Goal: Download file/media

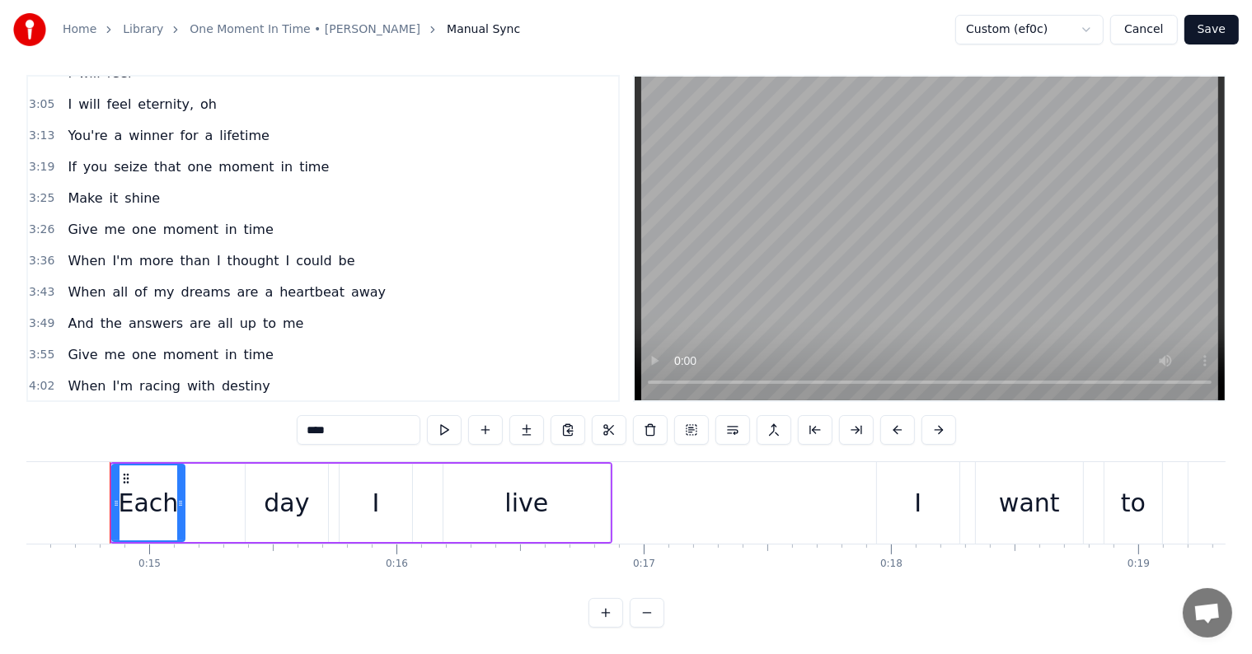
scroll to position [1217, 0]
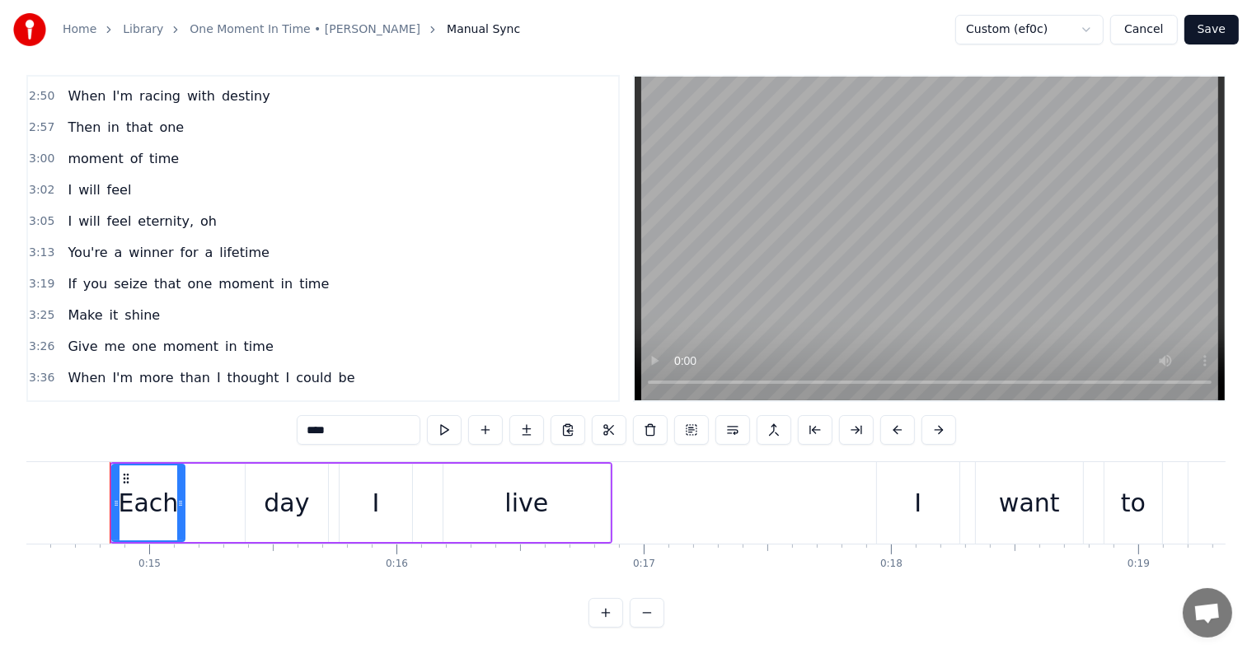
click at [274, 237] on div "3:13 You're a winner for a lifetime" at bounding box center [323, 252] width 590 height 31
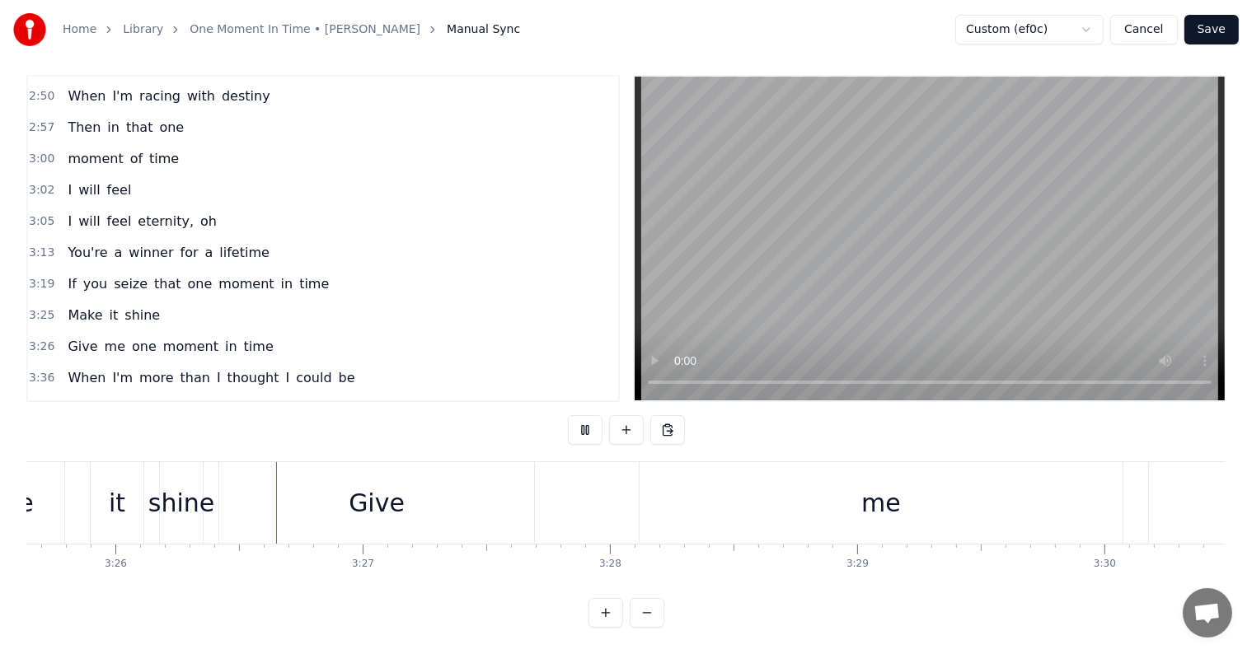
scroll to position [0, 50840]
click at [325, 479] on div "Give" at bounding box center [376, 503] width 315 height 82
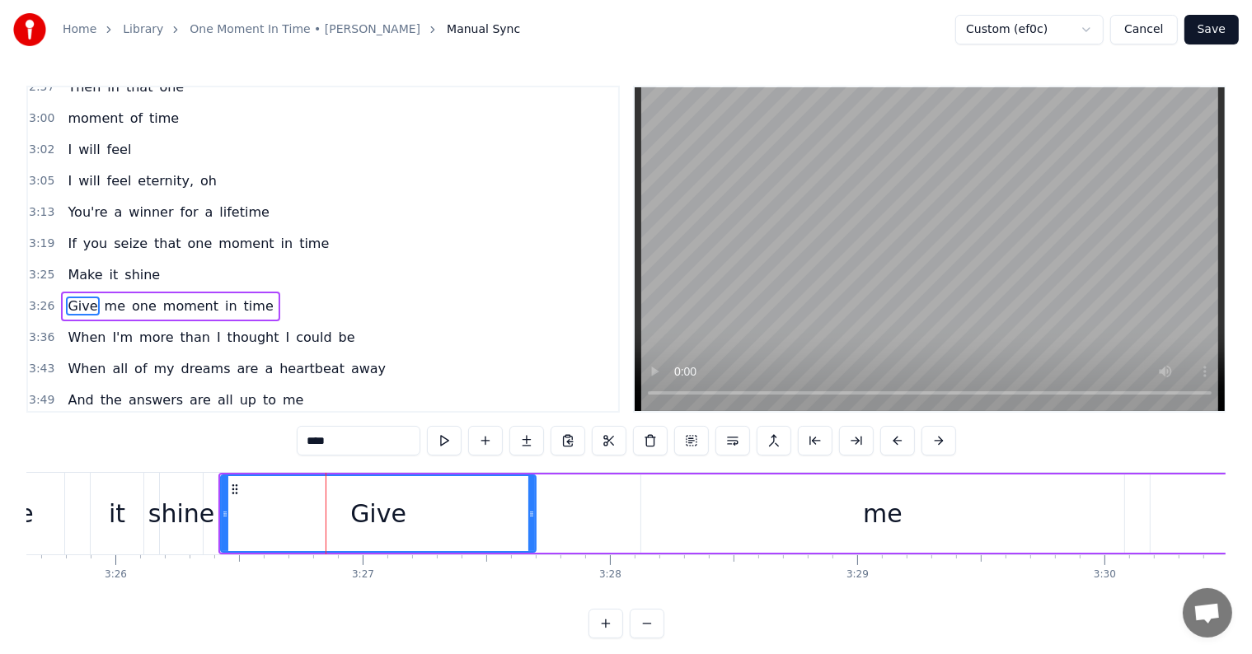
scroll to position [1278, 0]
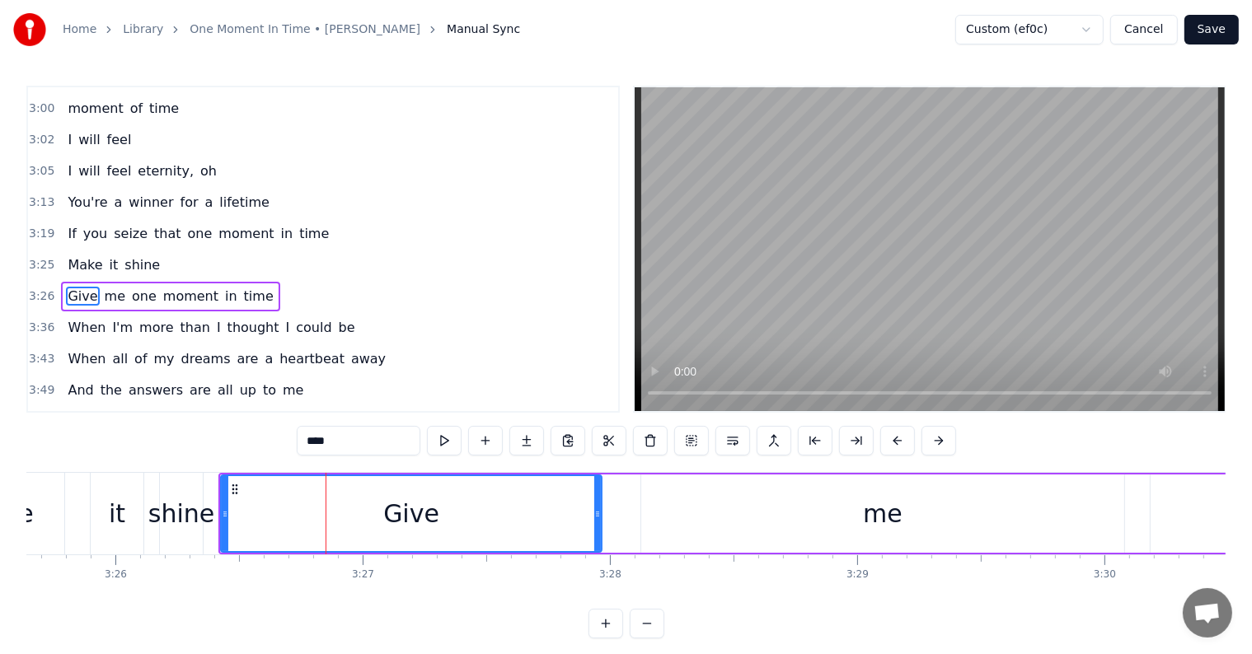
drag, startPoint x: 530, startPoint y: 517, endPoint x: 643, endPoint y: 514, distance: 112.9
click at [600, 516] on icon at bounding box center [597, 514] width 7 height 13
click at [739, 508] on div "me" at bounding box center [882, 514] width 483 height 78
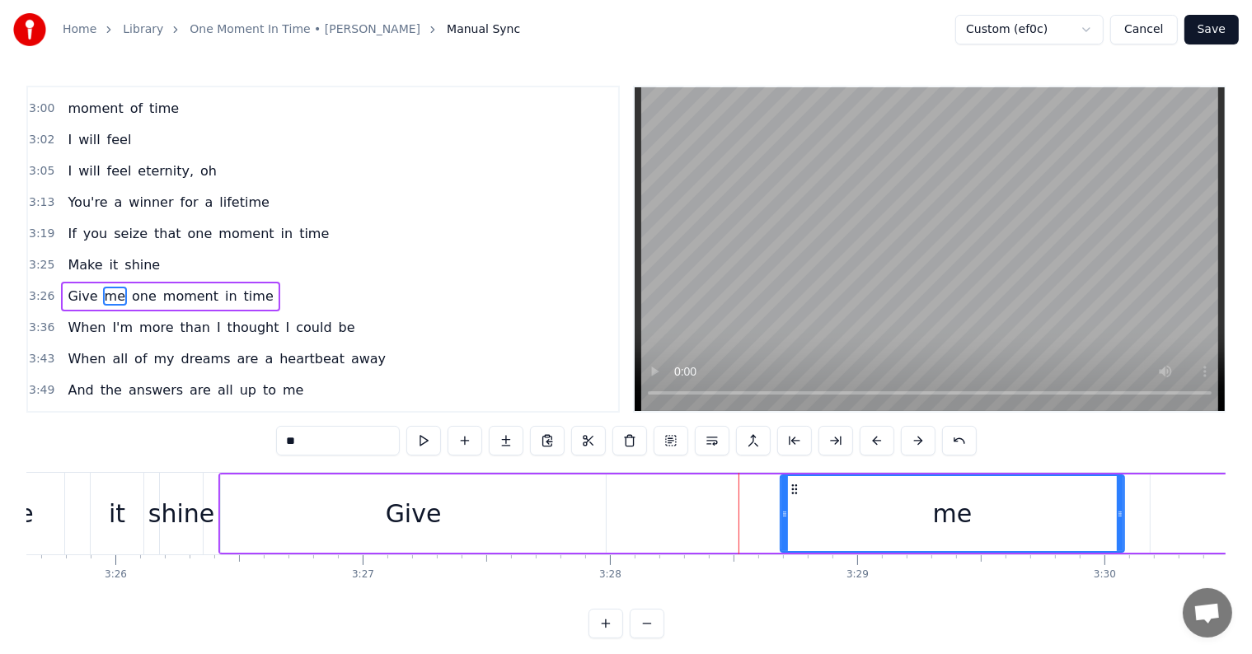
drag, startPoint x: 642, startPoint y: 512, endPoint x: 781, endPoint y: 524, distance: 139.8
click at [781, 524] on div at bounding box center [784, 513] width 7 height 75
click at [593, 508] on div "Give" at bounding box center [413, 514] width 385 height 78
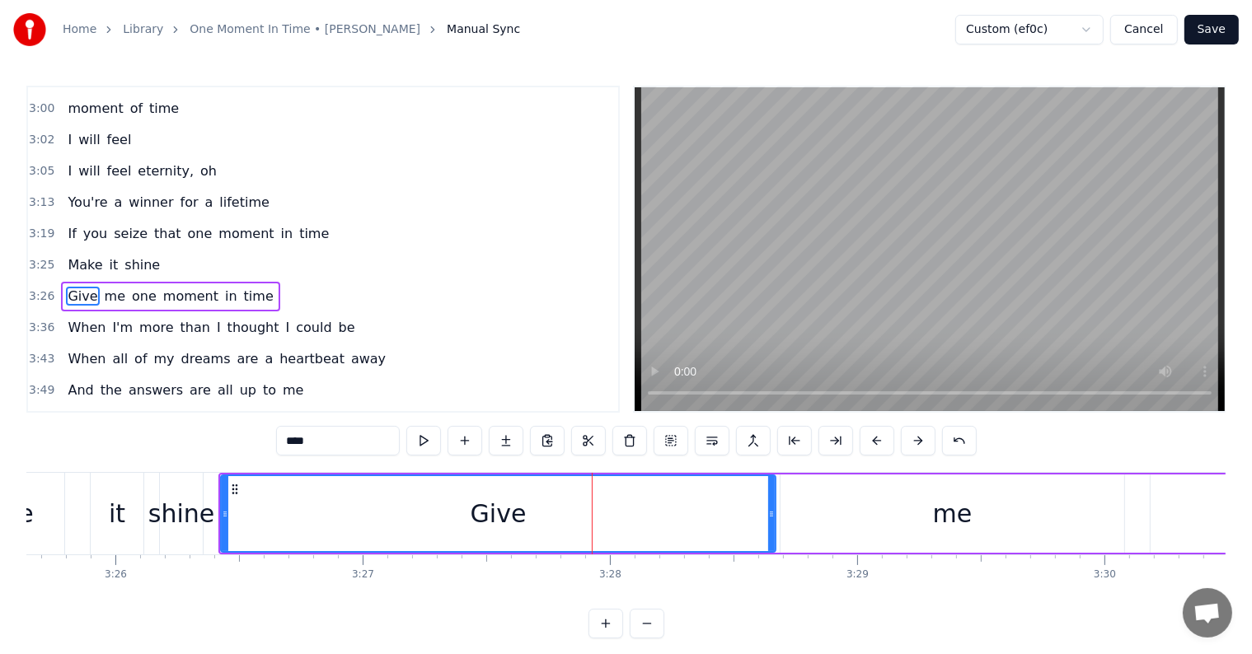
drag, startPoint x: 602, startPoint y: 511, endPoint x: 771, endPoint y: 536, distance: 171.6
click at [771, 536] on div at bounding box center [771, 513] width 7 height 75
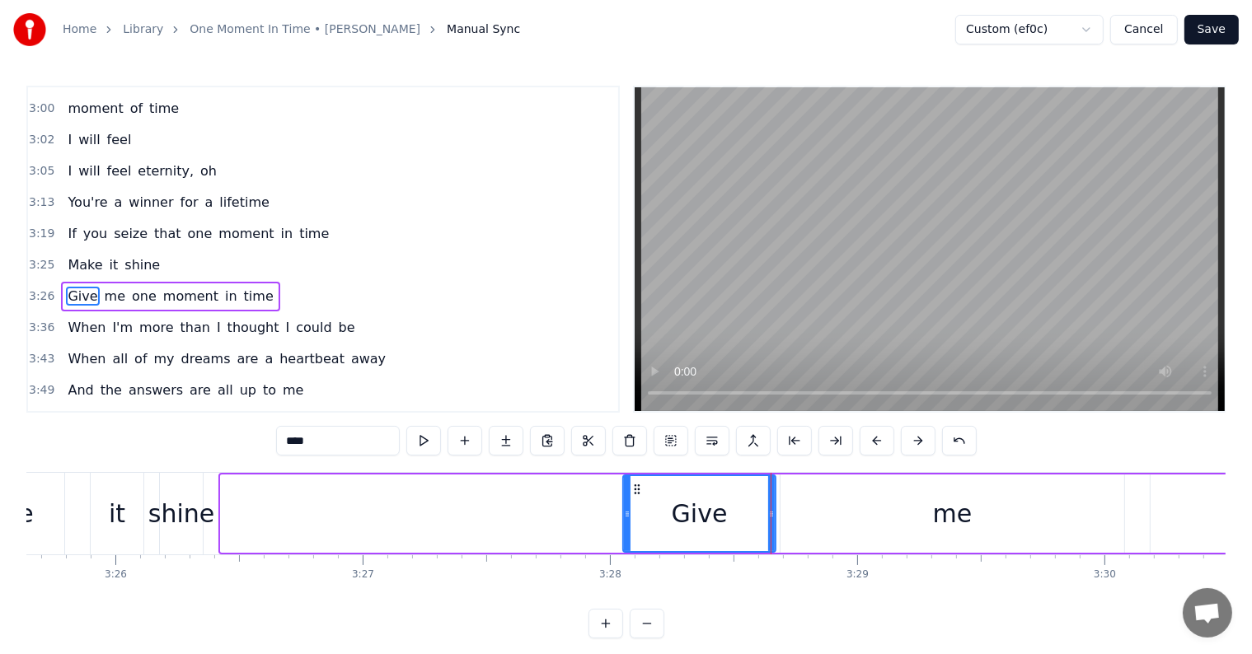
drag, startPoint x: 245, startPoint y: 509, endPoint x: 623, endPoint y: 512, distance: 378.3
click at [624, 512] on icon at bounding box center [627, 514] width 7 height 13
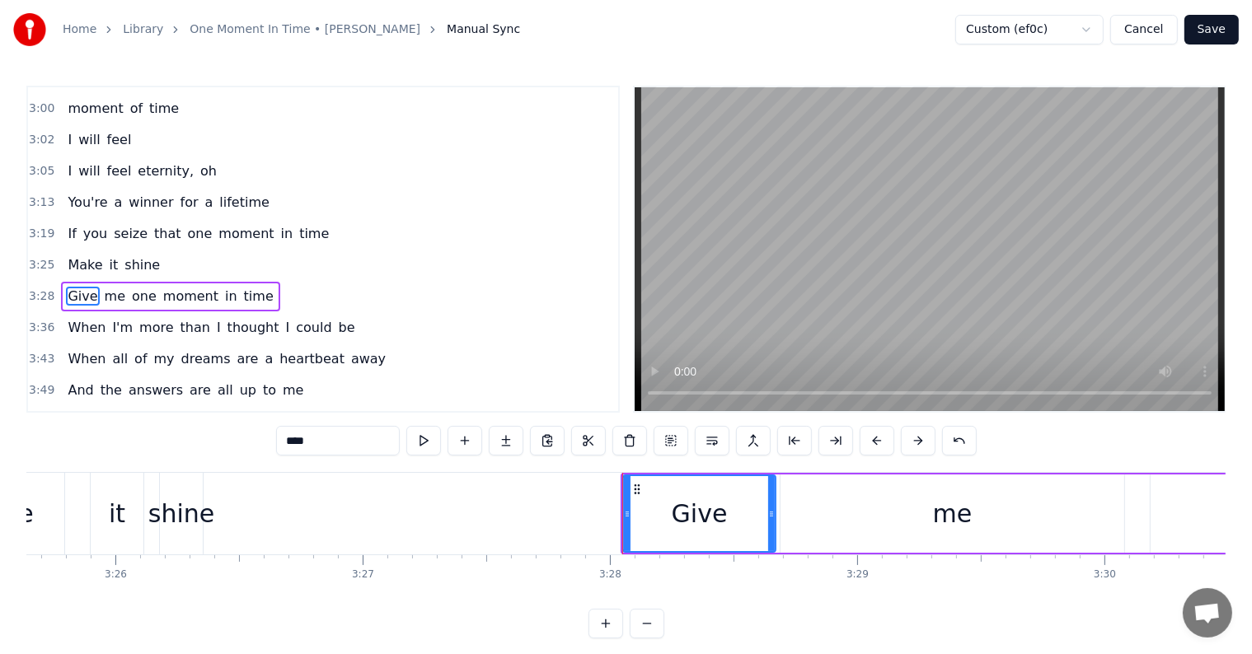
click at [192, 505] on div "shine" at bounding box center [181, 513] width 66 height 37
type input "*****"
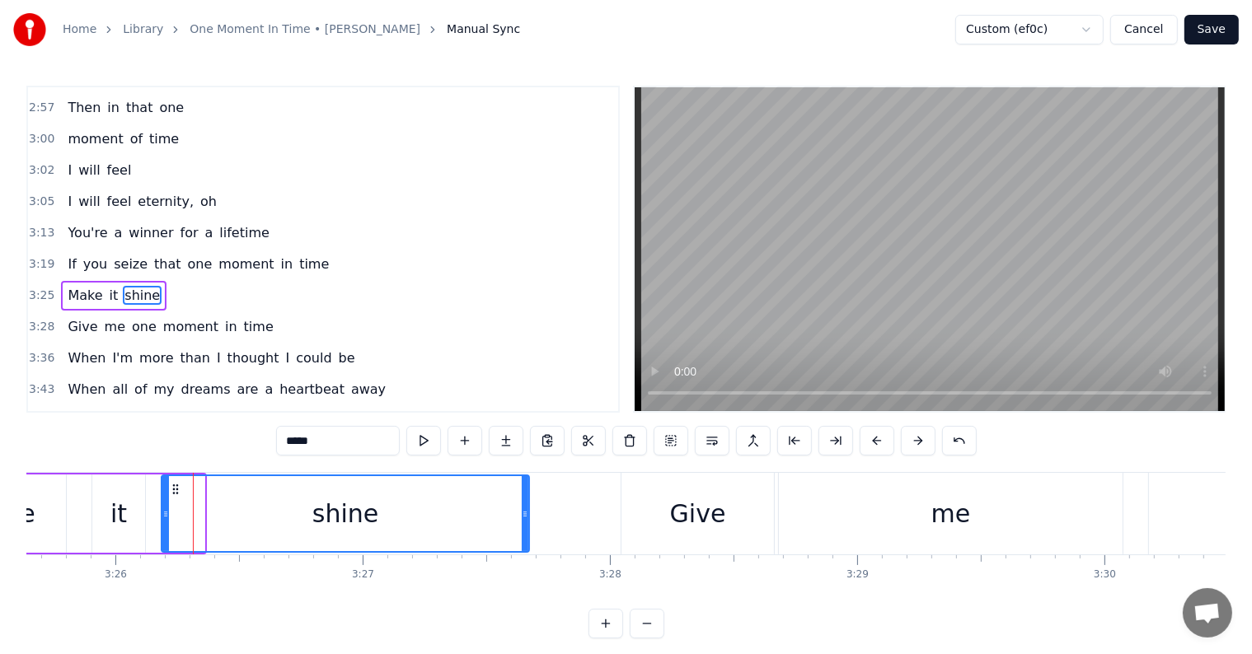
drag, startPoint x: 201, startPoint y: 511, endPoint x: 525, endPoint y: 518, distance: 323.9
click at [522, 520] on div at bounding box center [525, 513] width 7 height 75
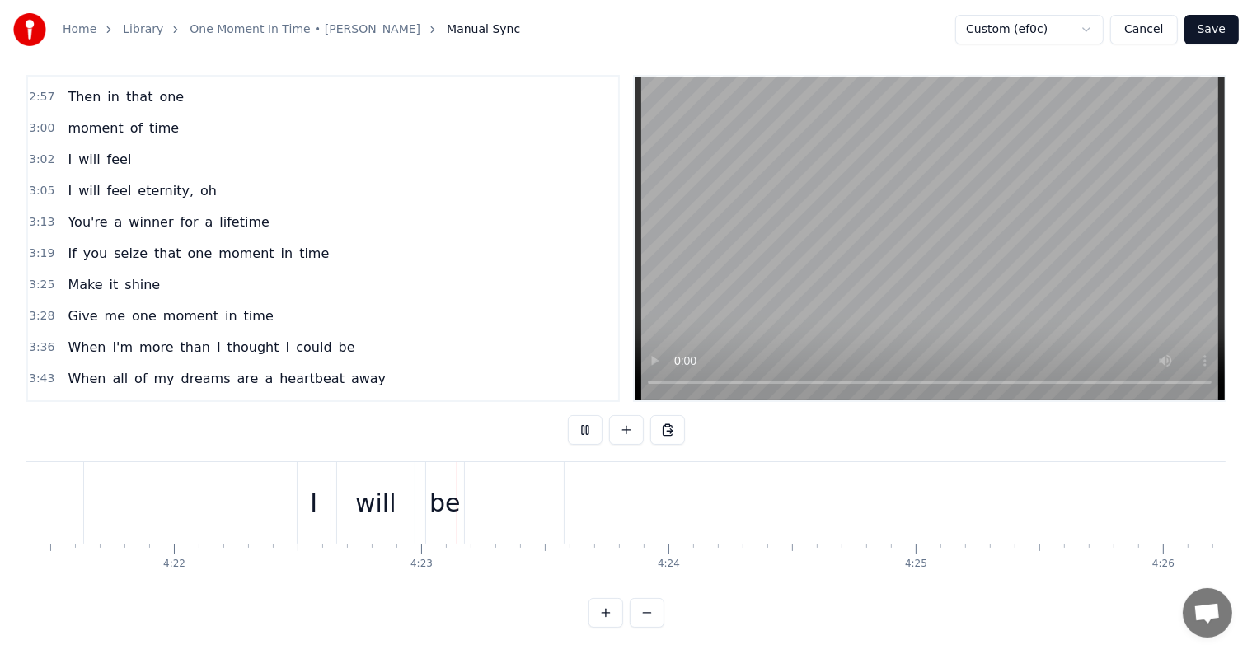
scroll to position [0, 64822]
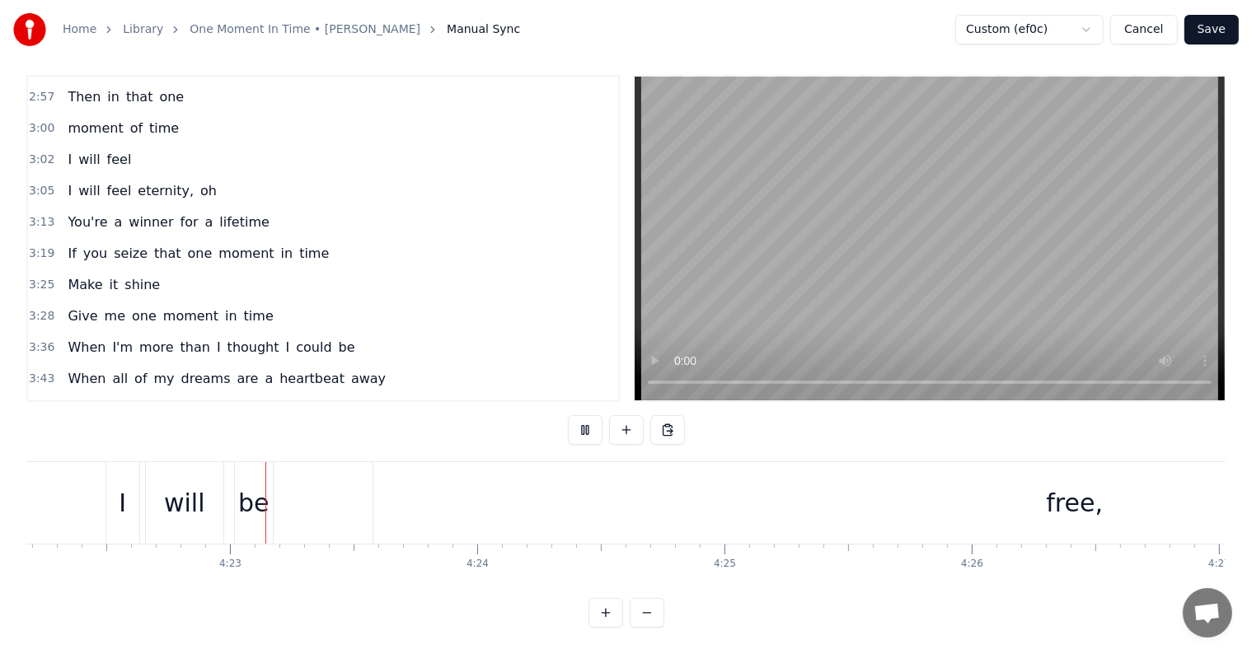
click at [1216, 29] on button "Save" at bounding box center [1211, 30] width 54 height 30
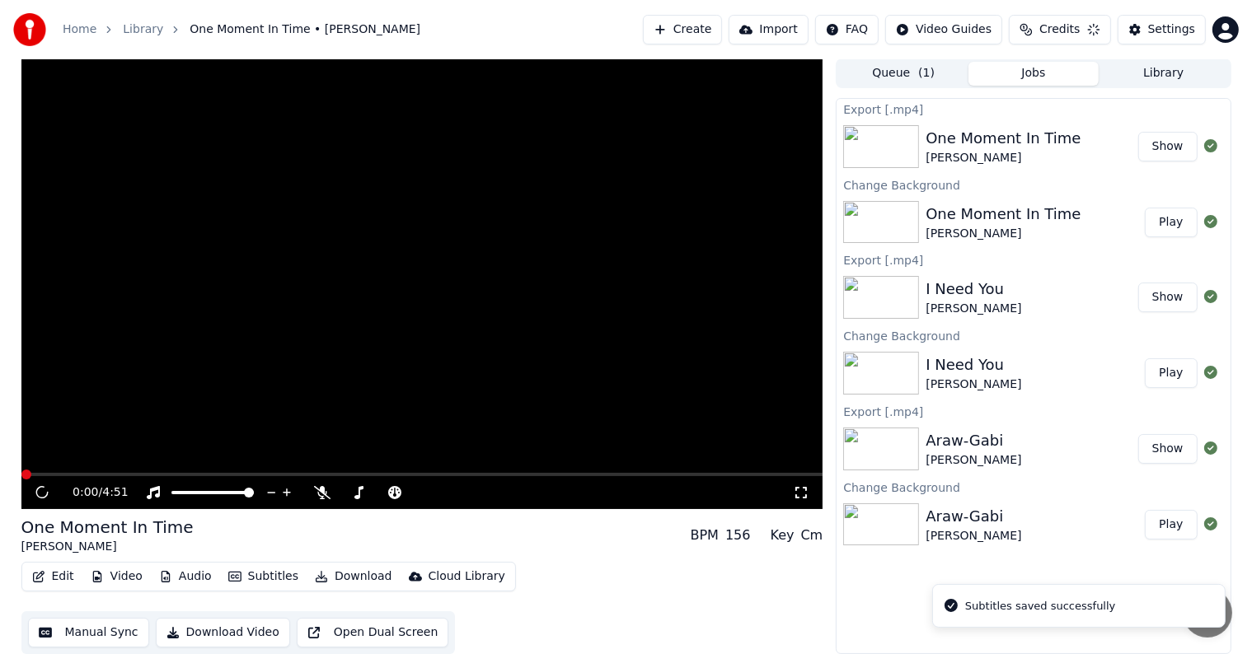
scroll to position [1, 0]
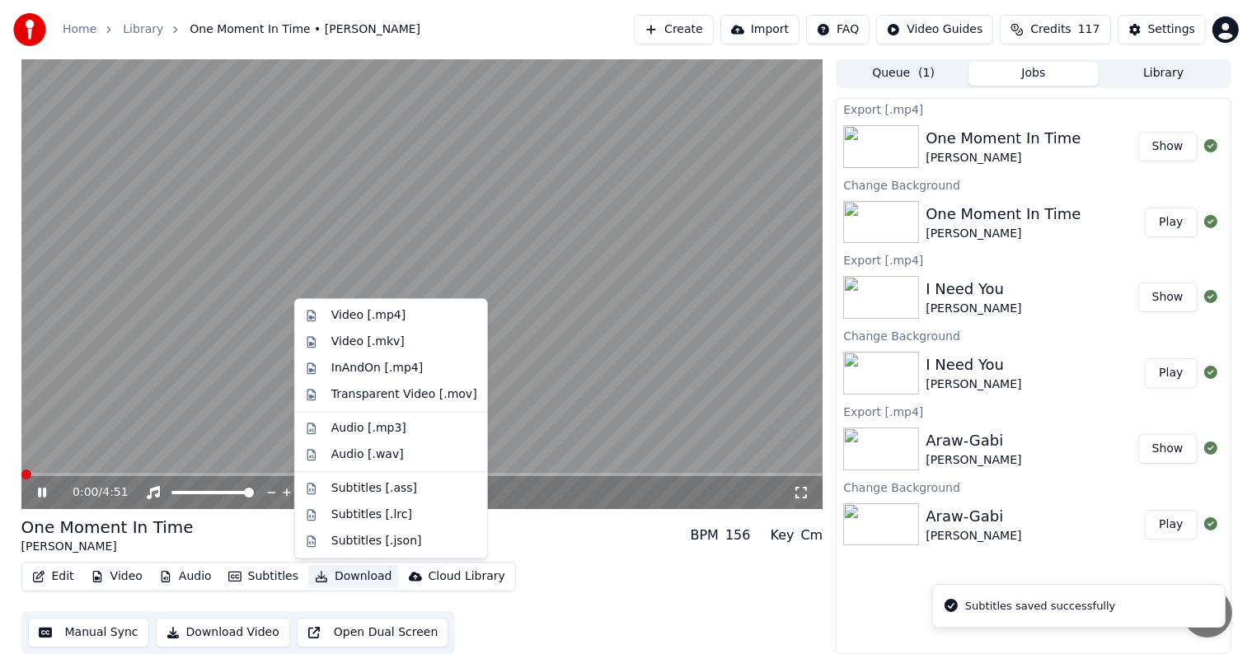
click at [349, 581] on button "Download" at bounding box center [353, 576] width 91 height 23
click at [372, 320] on div "Video [.mp4]" at bounding box center [368, 315] width 74 height 16
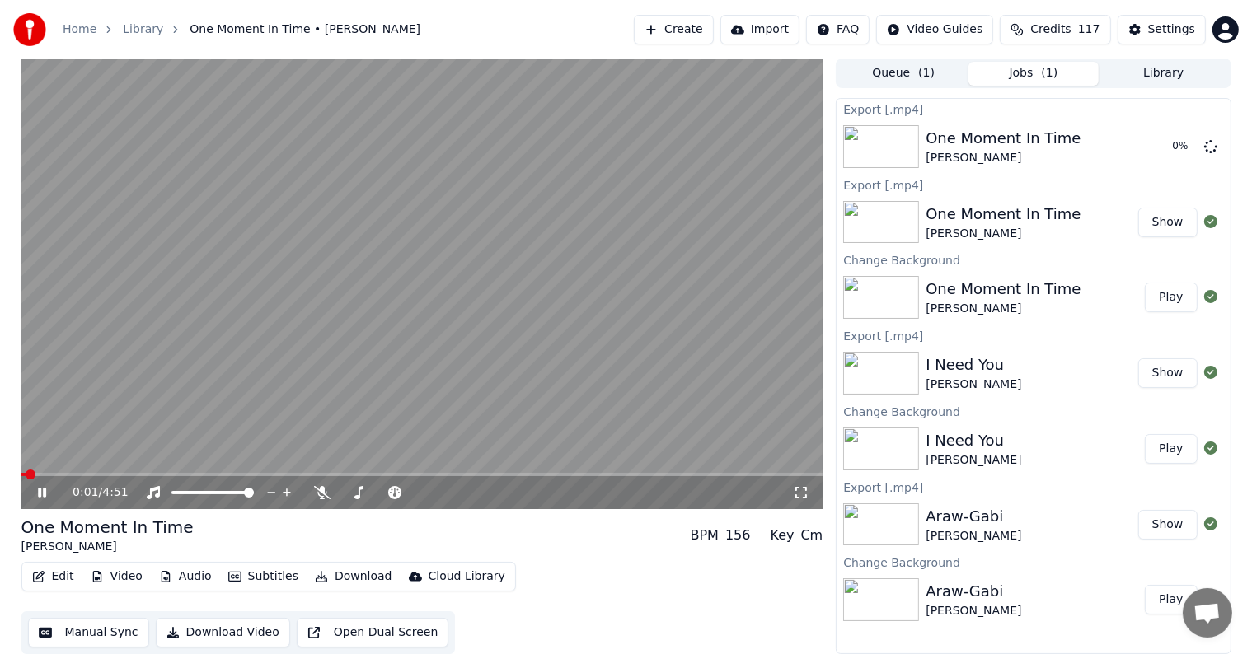
click at [42, 493] on icon at bounding box center [54, 492] width 39 height 13
